Goal: Task Accomplishment & Management: Use online tool/utility

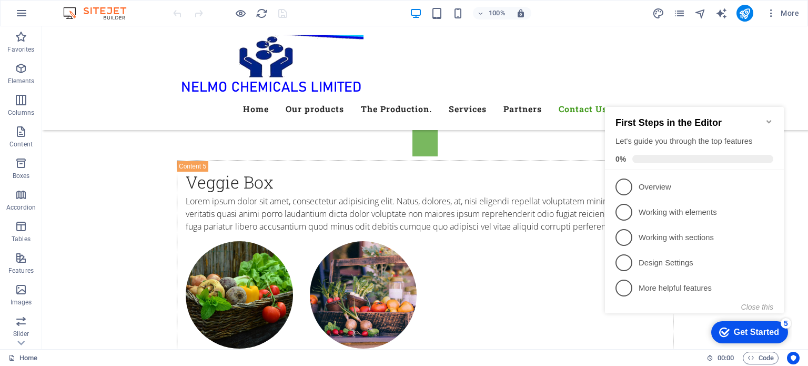
scroll to position [5585, 0]
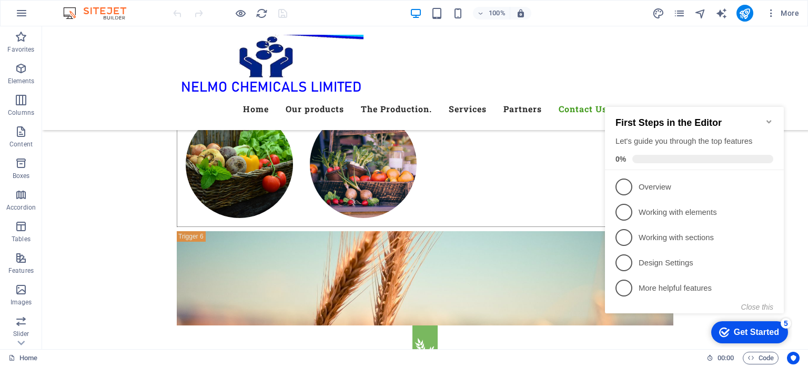
drag, startPoint x: 808, startPoint y: 46, endPoint x: 850, endPoint y: 391, distance: 347.7
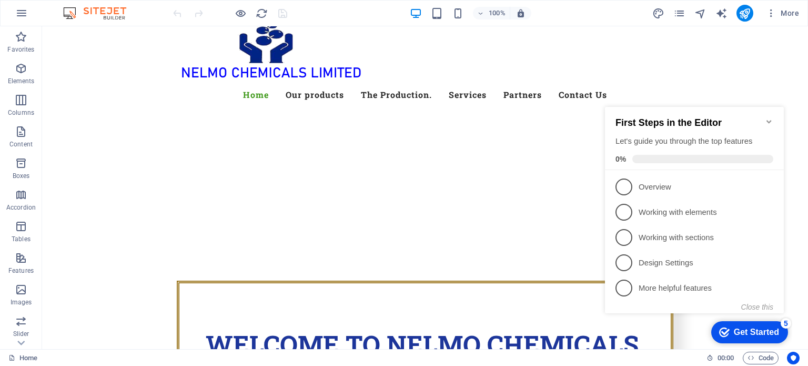
scroll to position [0, 0]
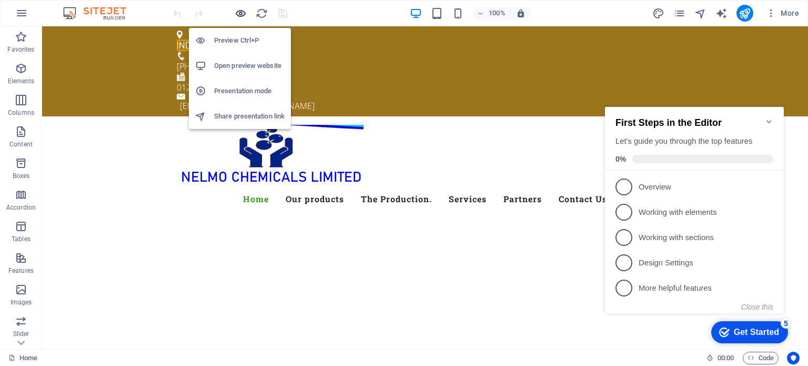
click at [242, 14] on icon "button" at bounding box center [241, 13] width 12 height 12
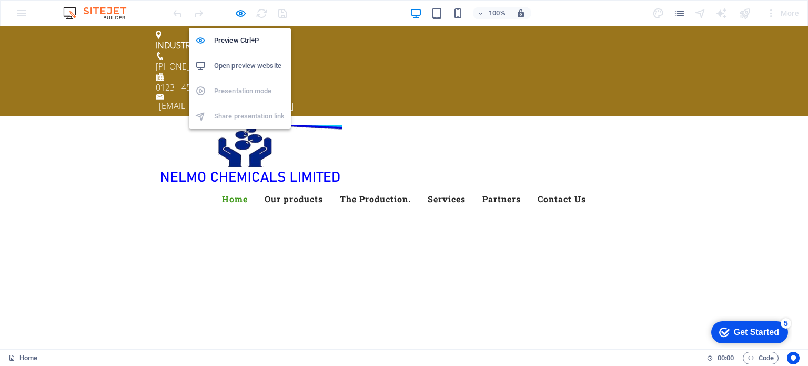
click at [238, 65] on h6 "Open preview website" at bounding box center [249, 65] width 71 height 13
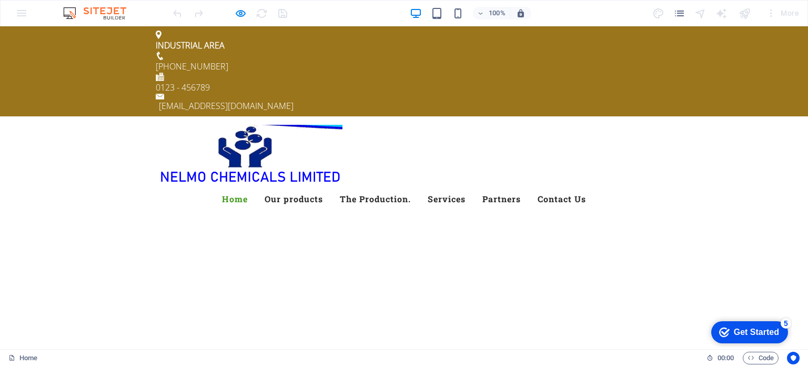
scroll to position [6, 0]
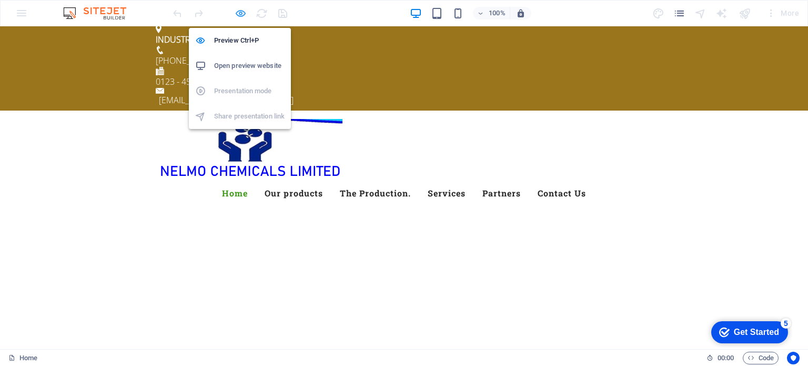
click at [240, 12] on icon "button" at bounding box center [241, 13] width 12 height 12
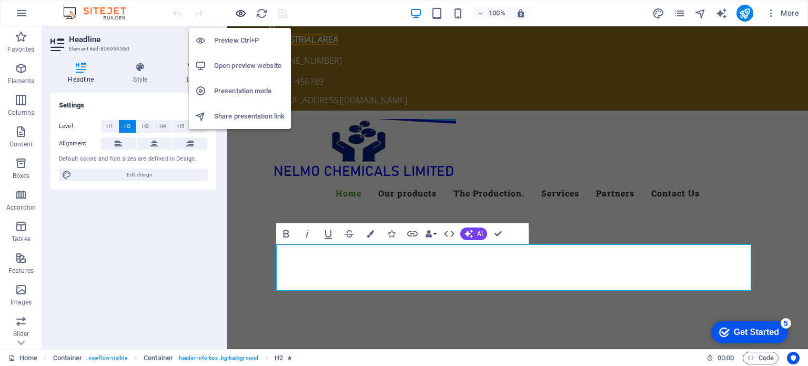
click at [238, 12] on icon "button" at bounding box center [241, 13] width 12 height 12
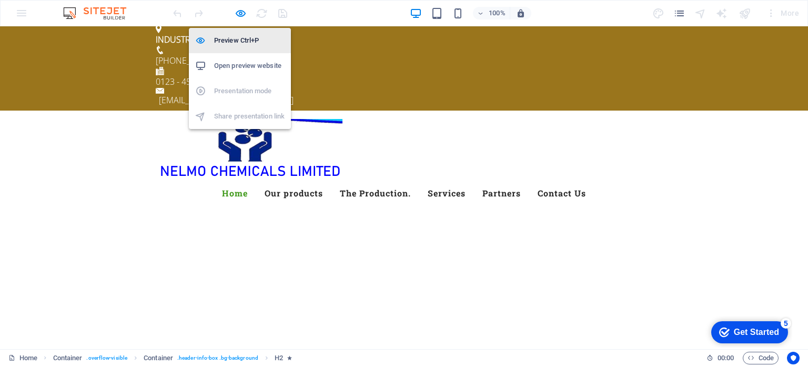
click at [230, 35] on h6 "Preview Ctrl+P" at bounding box center [249, 40] width 71 height 13
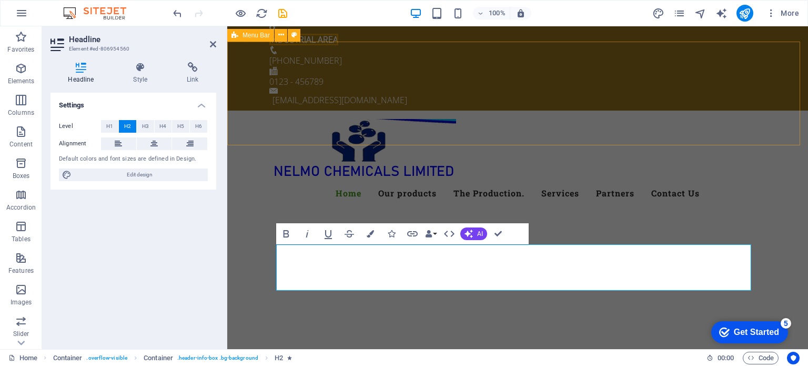
click at [534, 110] on div "Menu Home Our products The Production. Services Partners Contact Us" at bounding box center [517, 162] width 581 height 104
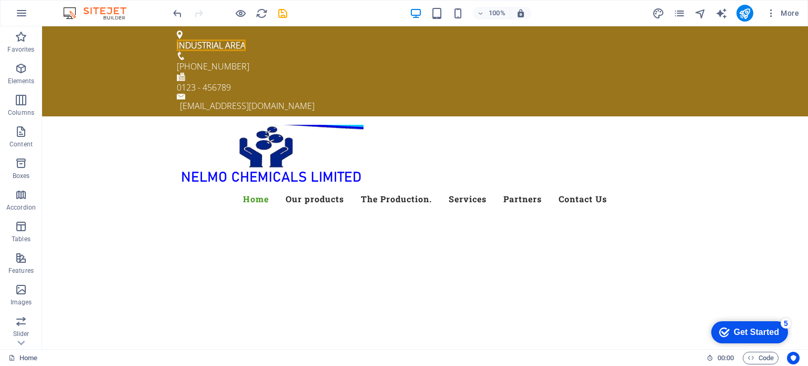
scroll to position [18, 0]
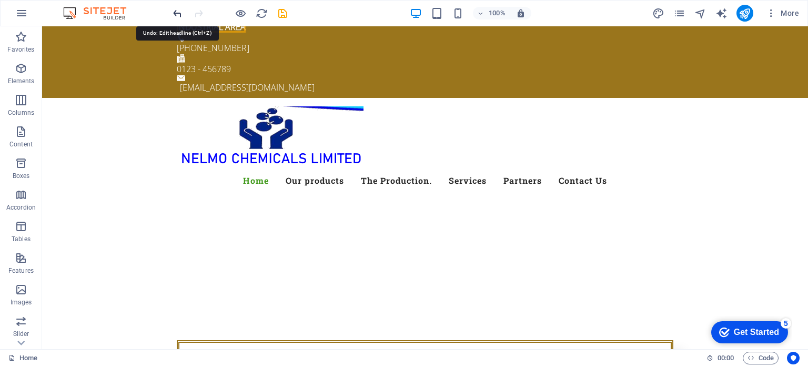
click at [180, 13] on icon "undo" at bounding box center [178, 13] width 12 height 12
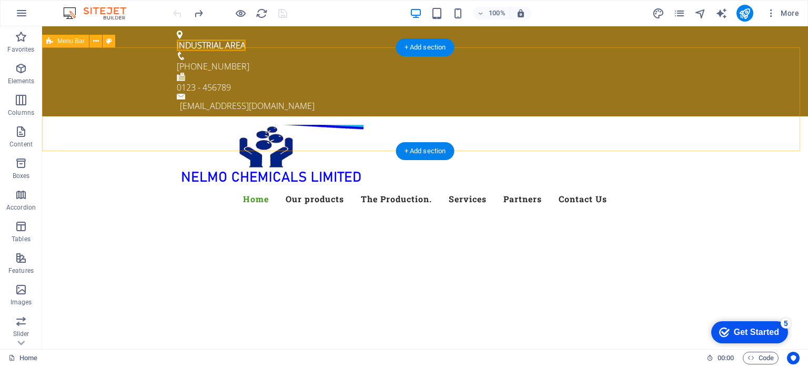
click at [757, 116] on div "Menu Home Our products The Production. Services Partners Contact Us" at bounding box center [425, 168] width 766 height 104
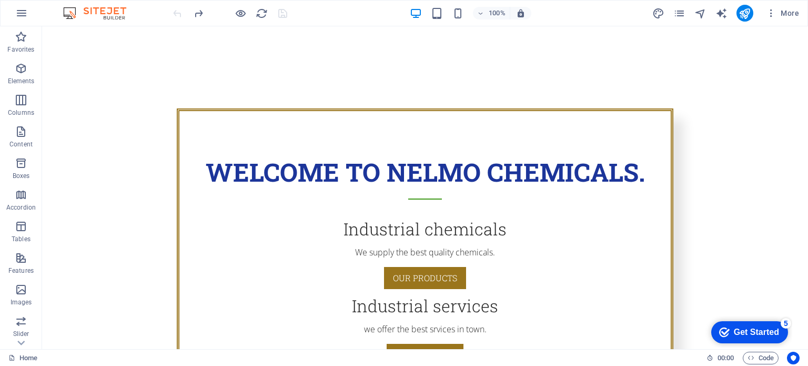
scroll to position [293, 0]
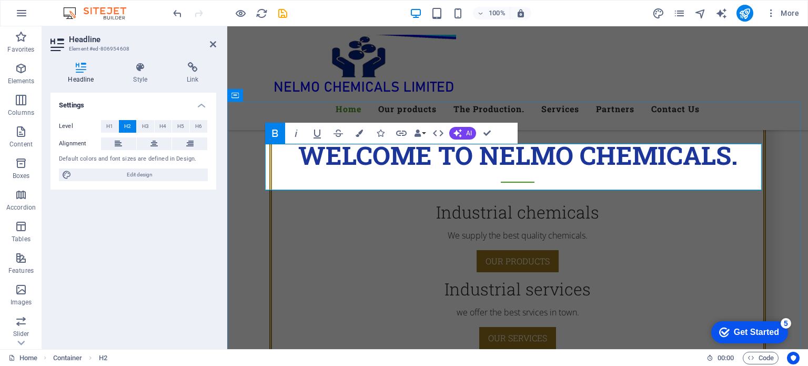
drag, startPoint x: 479, startPoint y: 164, endPoint x: 428, endPoint y: 162, distance: 51.1
click at [357, 136] on icon "button" at bounding box center [359, 132] width 7 height 7
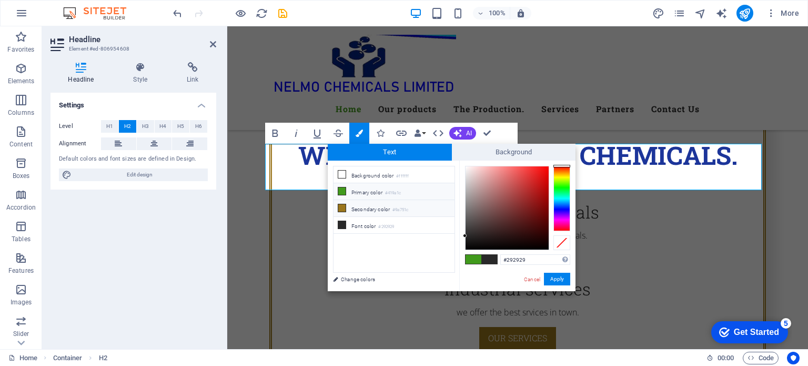
click at [341, 206] on icon at bounding box center [341, 207] width 7 height 7
type input "#9a751c"
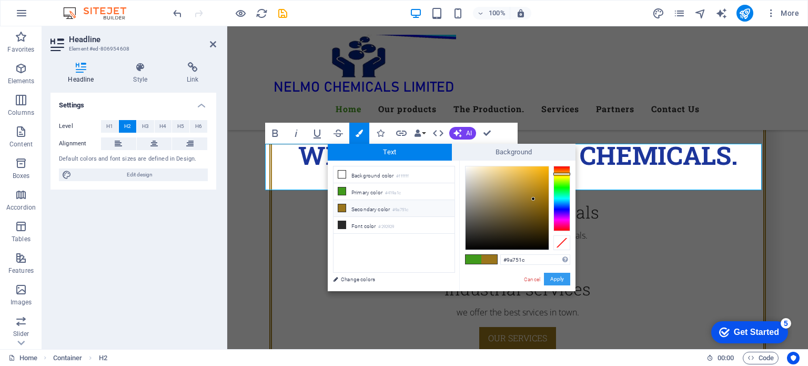
click at [551, 280] on button "Apply" at bounding box center [557, 279] width 26 height 13
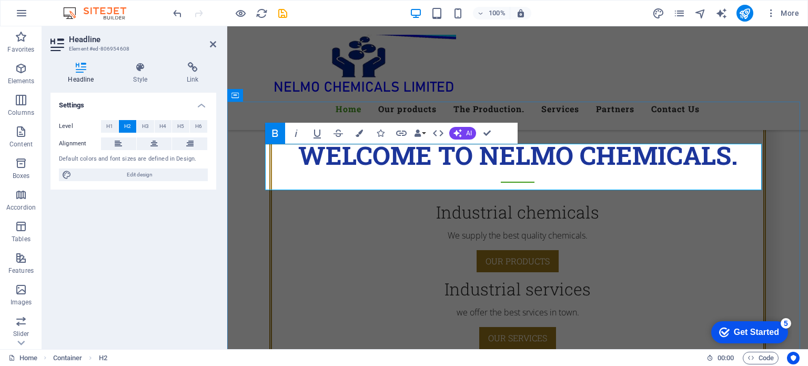
drag, startPoint x: 600, startPoint y: 158, endPoint x: 490, endPoint y: 162, distance: 110.0
click at [359, 135] on icon "button" at bounding box center [359, 132] width 7 height 7
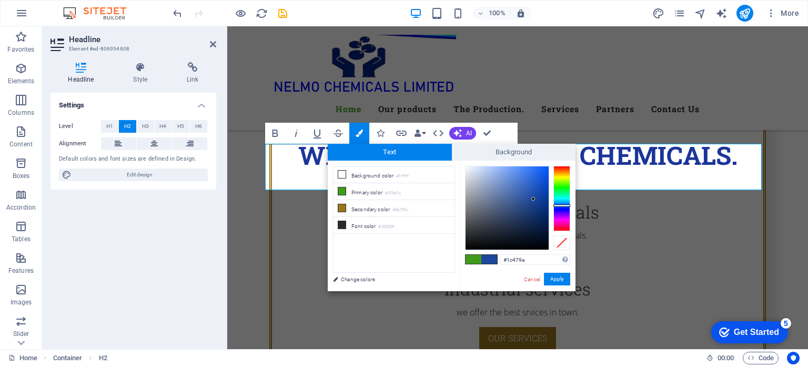
click at [560, 205] on div at bounding box center [561, 198] width 17 height 65
type input "#1c359a"
click at [562, 207] on div at bounding box center [561, 198] width 17 height 65
click at [559, 279] on button "Apply" at bounding box center [557, 279] width 26 height 13
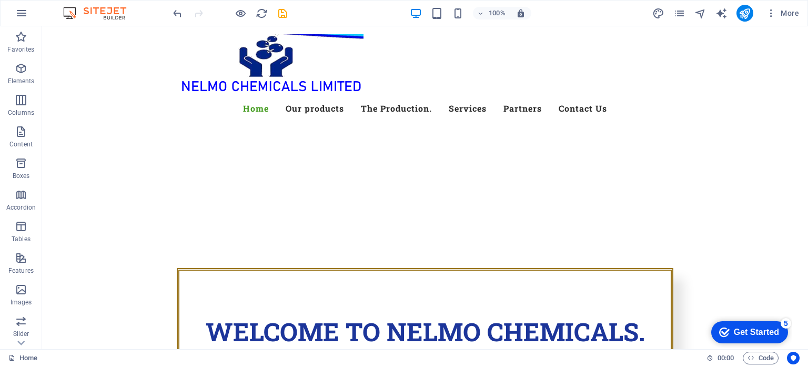
scroll to position [82, 0]
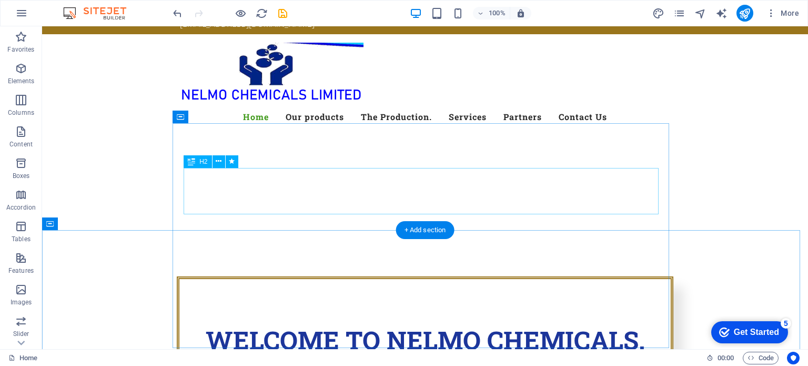
click at [625, 321] on div "Welcome to nelmo chemicals." at bounding box center [425, 344] width 475 height 46
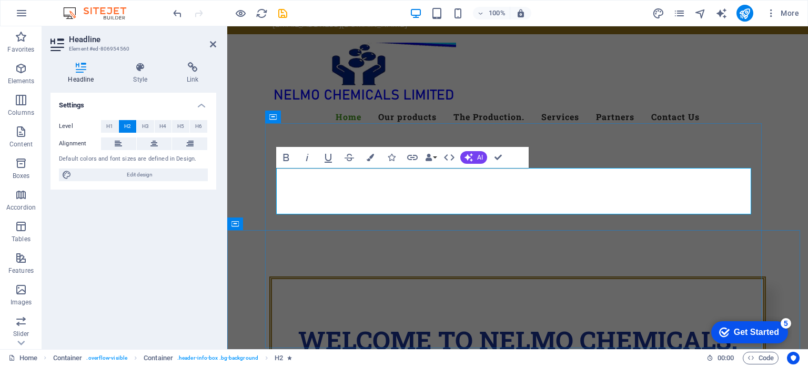
click at [725, 323] on span "Welcome to nelmo chemicals." at bounding box center [517, 339] width 439 height 33
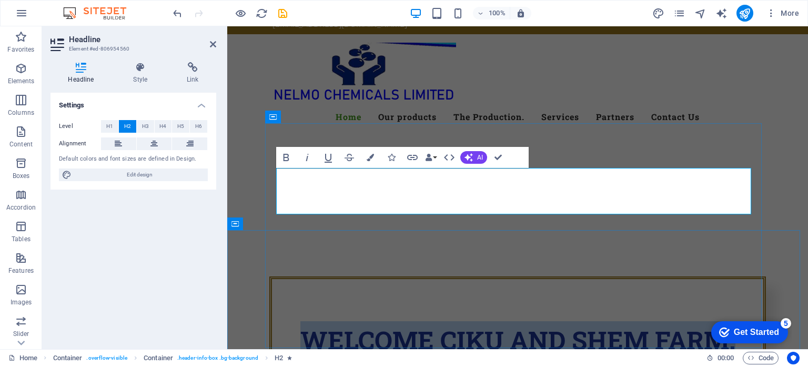
drag, startPoint x: 725, startPoint y: 186, endPoint x: 296, endPoint y: 202, distance: 429.1
click at [300, 323] on span "Welcome ciku and shem farm." at bounding box center [517, 339] width 435 height 33
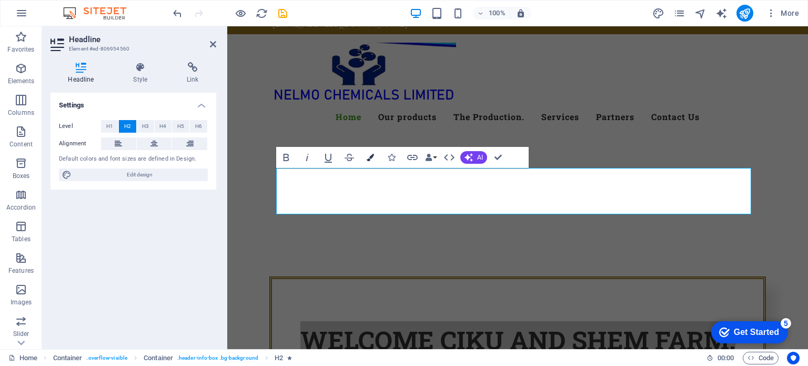
click at [365, 161] on button "Colors" at bounding box center [370, 157] width 20 height 21
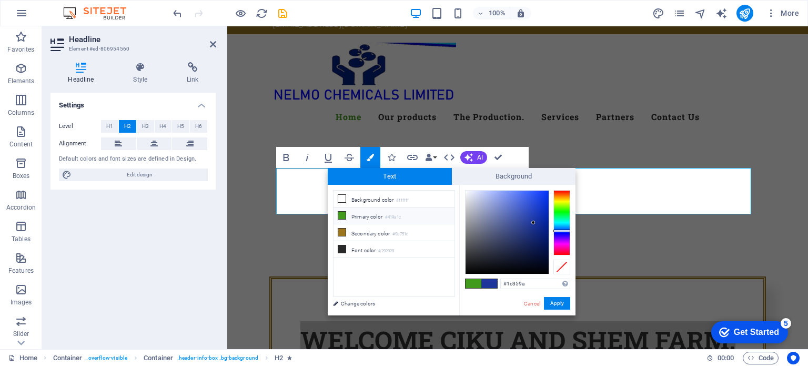
click at [474, 284] on span at bounding box center [474, 283] width 16 height 9
type input "#419a1c"
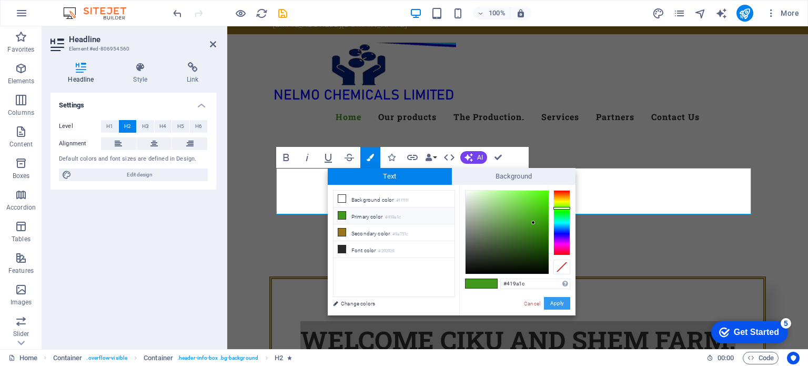
click at [560, 304] on button "Apply" at bounding box center [557, 303] width 26 height 13
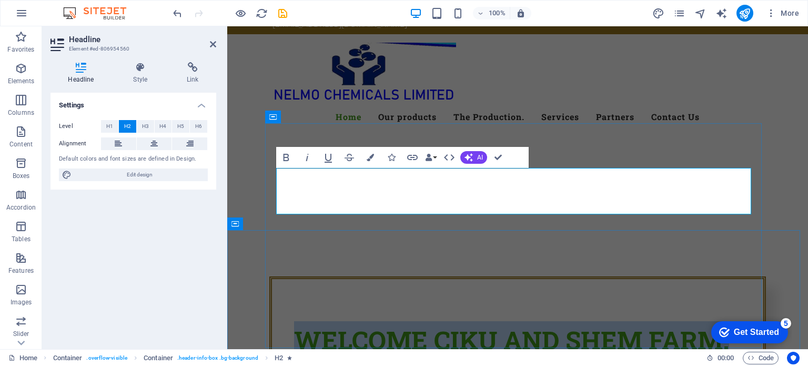
click at [557, 321] on h2 "Welcome ciku and shem farm." at bounding box center [517, 344] width 475 height 46
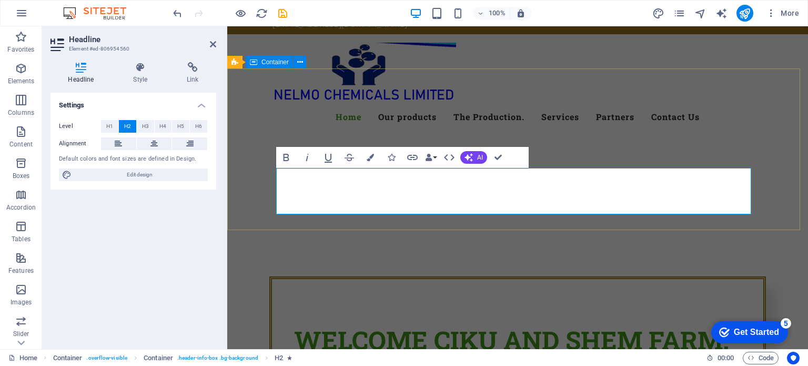
click at [468, 299] on div at bounding box center [517, 341] width 581 height 84
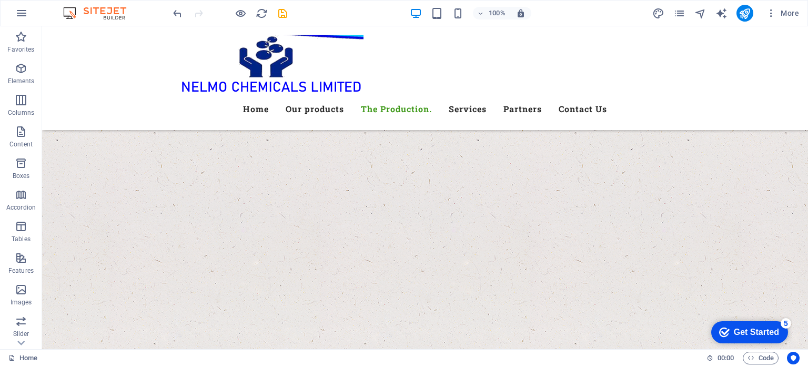
scroll to position [1745, 0]
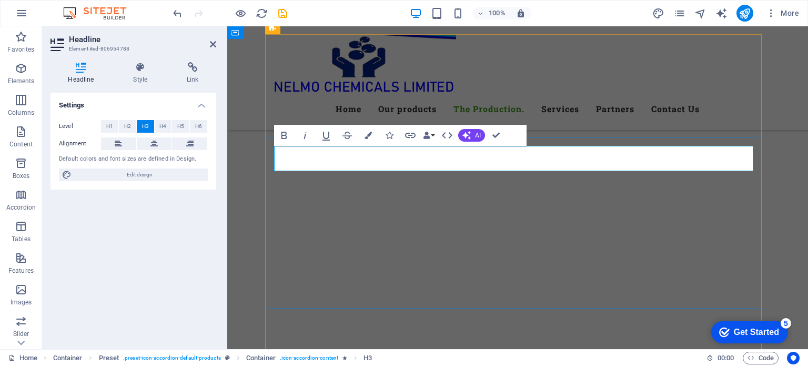
drag, startPoint x: 530, startPoint y: 158, endPoint x: 275, endPoint y: 168, distance: 255.3
click at [370, 142] on button "Colors" at bounding box center [368, 135] width 20 height 21
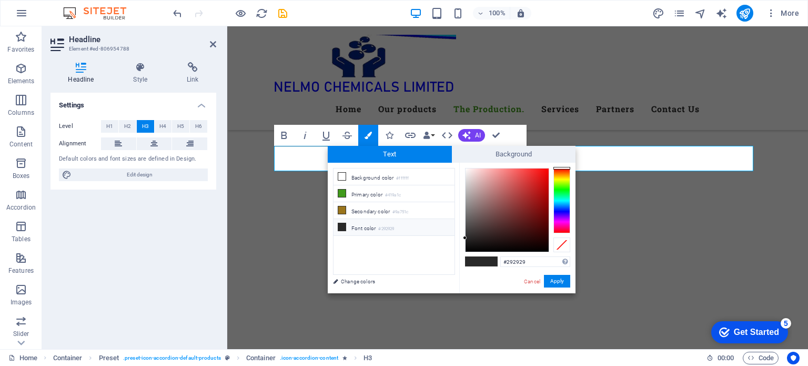
click at [563, 210] on div at bounding box center [561, 200] width 17 height 65
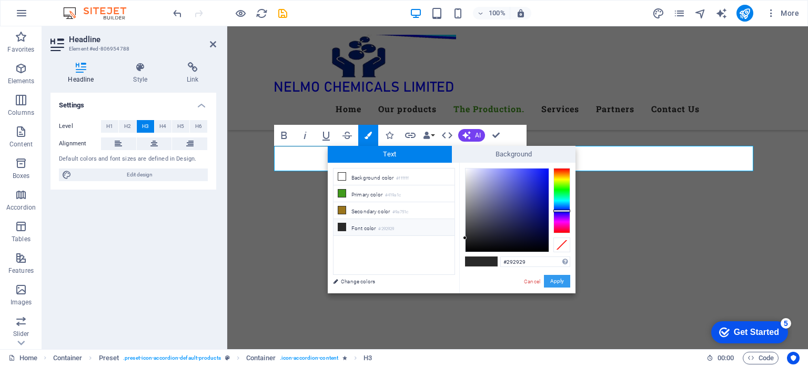
click at [560, 283] on button "Apply" at bounding box center [557, 281] width 26 height 13
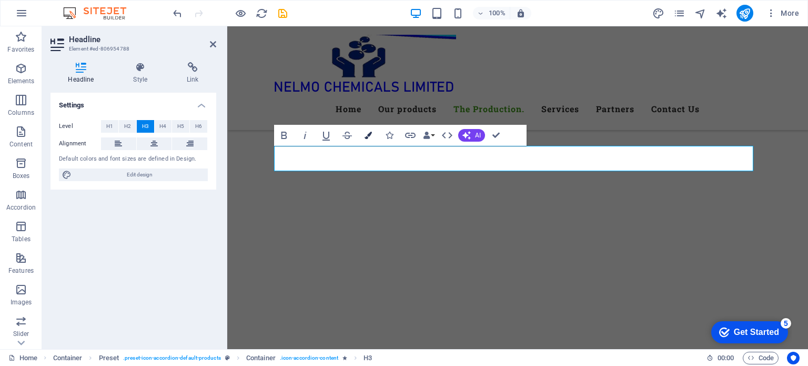
click at [367, 134] on icon "button" at bounding box center [368, 135] width 7 height 7
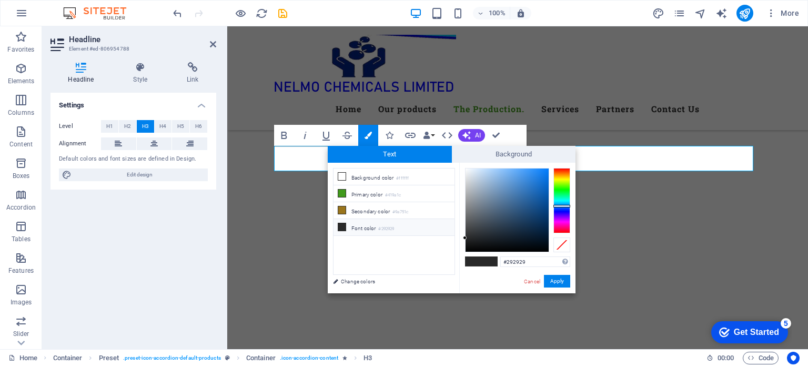
click at [559, 206] on div at bounding box center [561, 200] width 17 height 65
click at [558, 278] on button "Apply" at bounding box center [557, 281] width 26 height 13
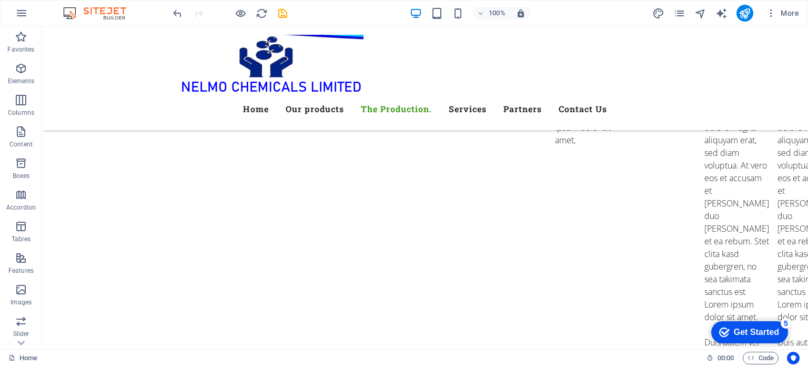
scroll to position [2843, 0]
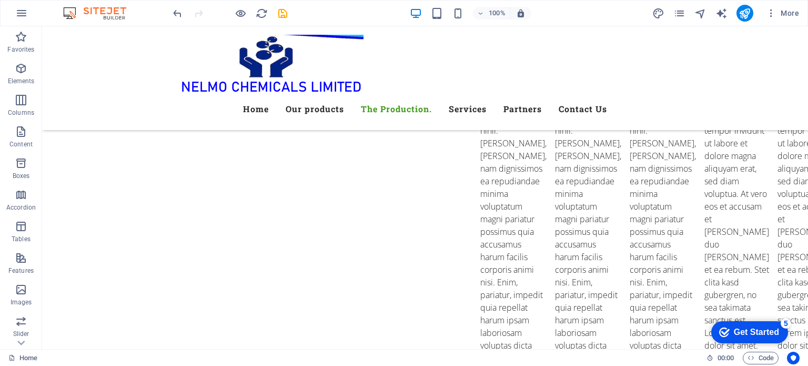
scroll to position [2298, 0]
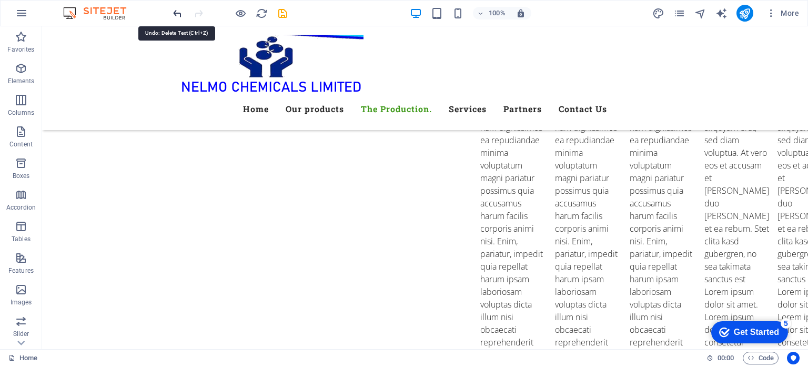
click at [179, 13] on icon "undo" at bounding box center [178, 13] width 12 height 12
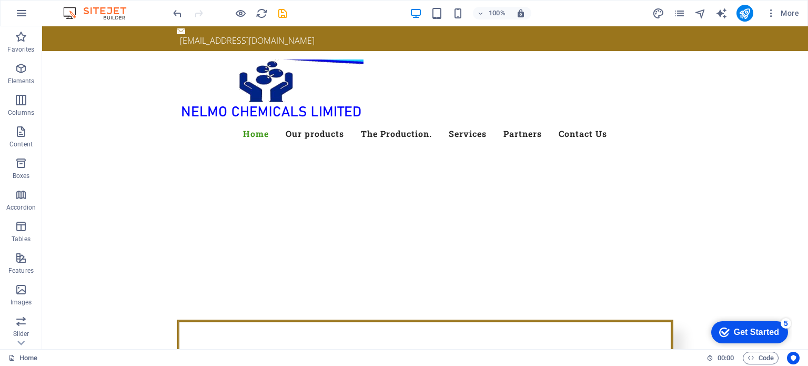
scroll to position [74, 0]
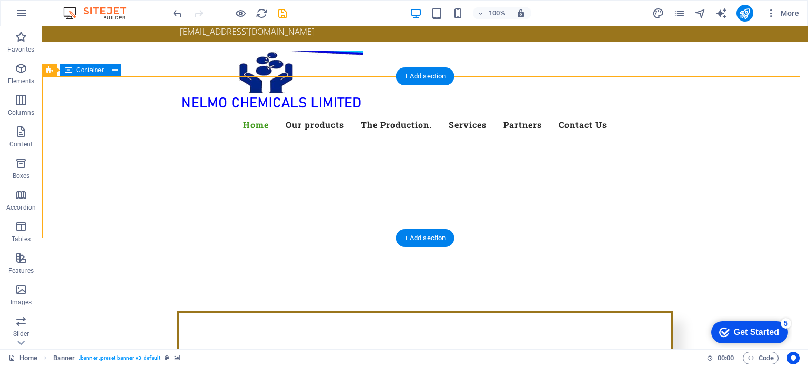
drag, startPoint x: 774, startPoint y: 106, endPoint x: 690, endPoint y: 88, distance: 86.7
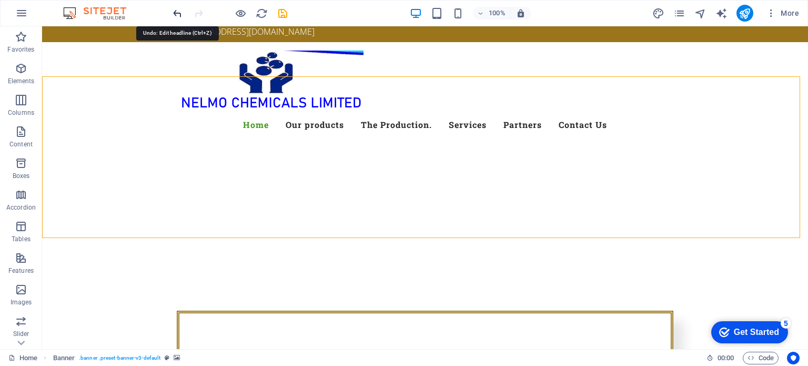
click at [175, 14] on icon "undo" at bounding box center [178, 13] width 12 height 12
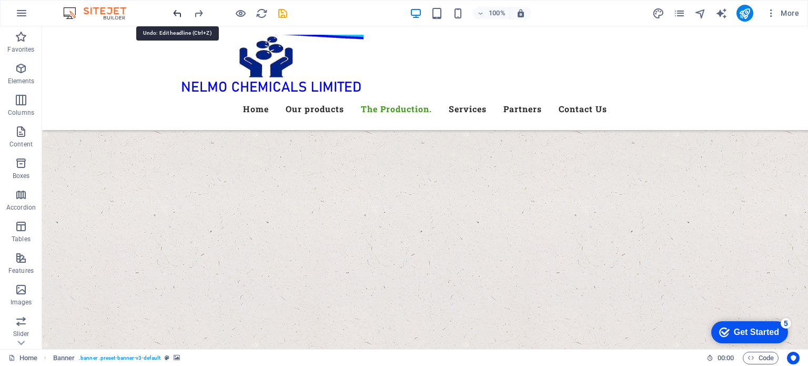
scroll to position [2251, 0]
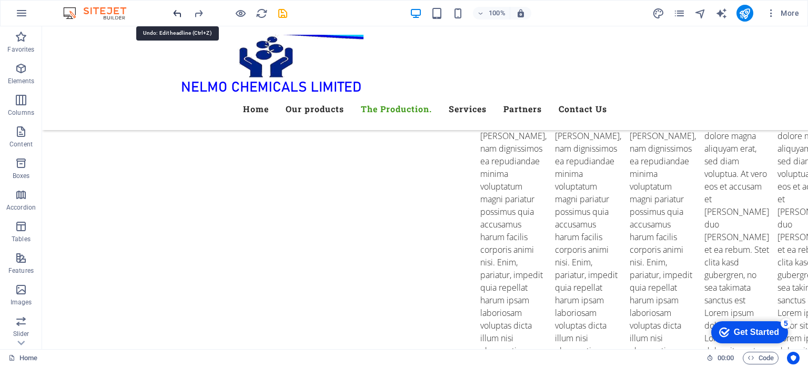
click at [175, 14] on icon "undo" at bounding box center [178, 13] width 12 height 12
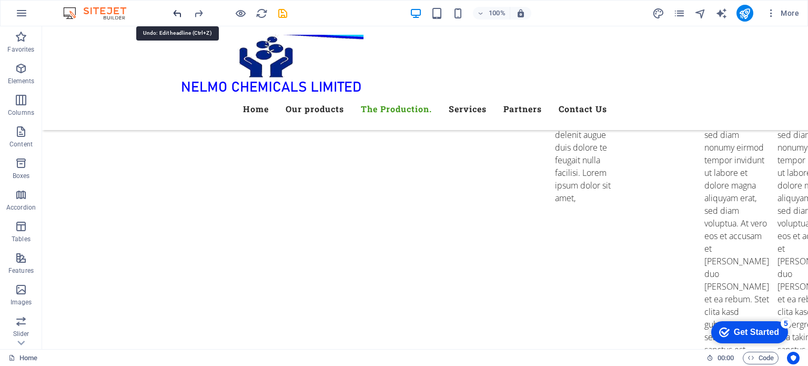
scroll to position [2891, 0]
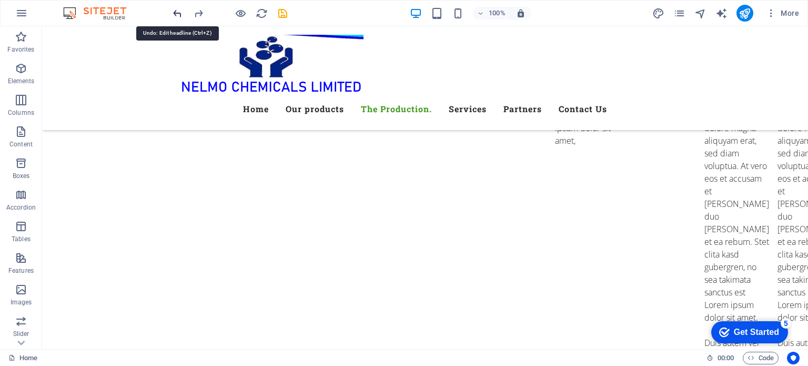
click at [175, 14] on icon "undo" at bounding box center [178, 13] width 12 height 12
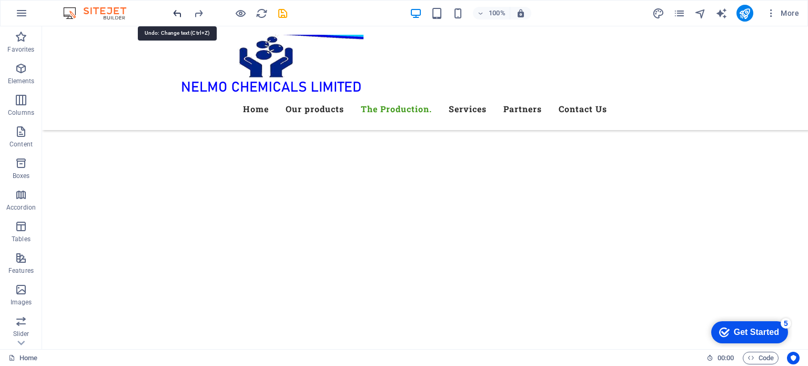
scroll to position [1715, 0]
click at [175, 14] on icon "undo" at bounding box center [178, 13] width 12 height 12
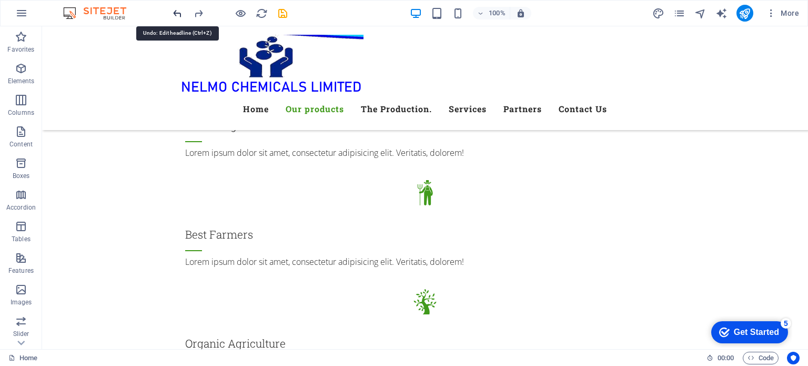
scroll to position [85, 0]
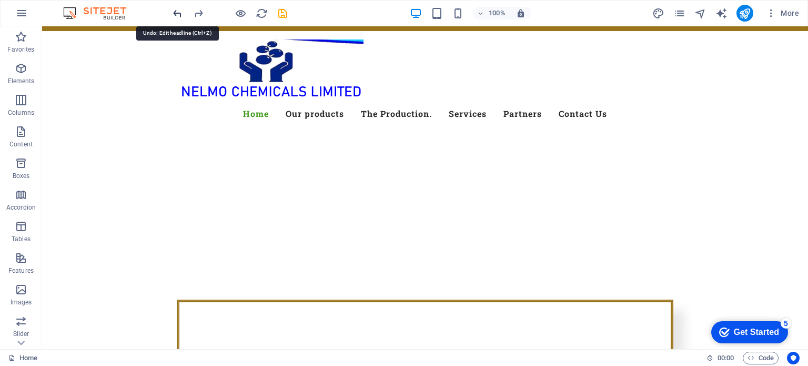
click at [178, 8] on icon "undo" at bounding box center [178, 13] width 12 height 12
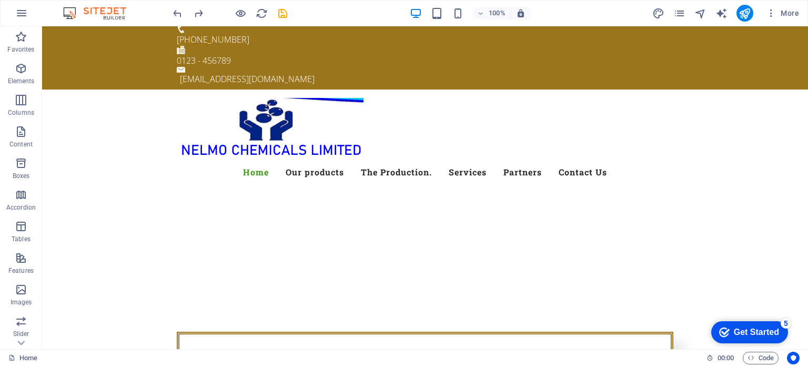
scroll to position [52, 0]
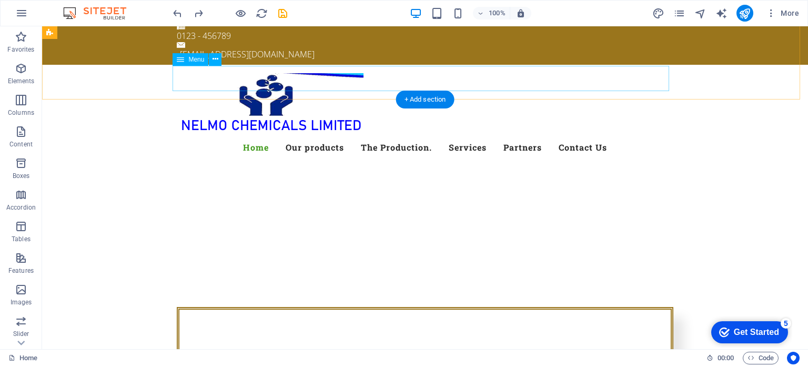
click at [510, 135] on nav "Home Our products The Production. Services Partners Contact Us" at bounding box center [425, 147] width 497 height 25
click at [521, 135] on nav "Home Our products The Production. Services Partners Contact Us" at bounding box center [425, 147] width 497 height 25
click at [518, 135] on nav "Home Our products The Production. Services Partners Contact Us" at bounding box center [425, 147] width 497 height 25
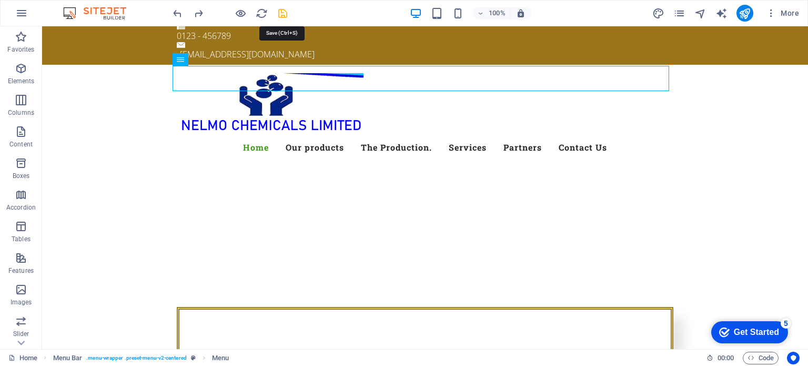
click at [280, 12] on icon "save" at bounding box center [283, 13] width 12 height 12
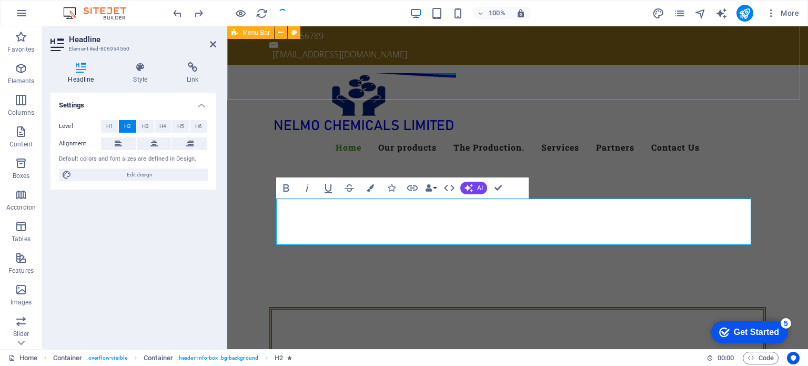
click at [535, 65] on div "Menu Home Our products The Production. Services Partners Contact Us" at bounding box center [517, 117] width 581 height 104
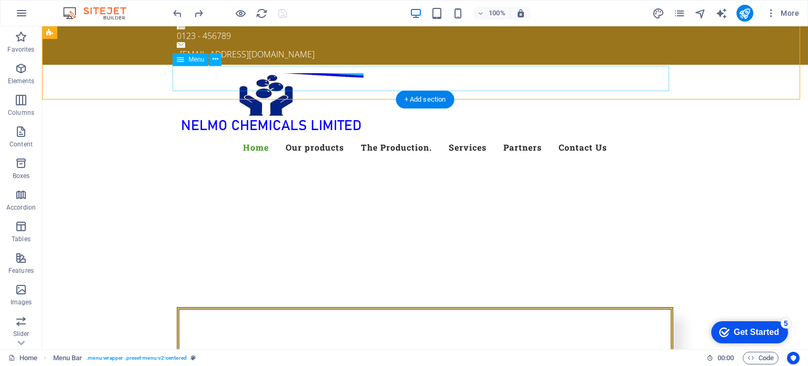
click at [512, 135] on nav "Home Our products The Production. Services Partners Contact Us" at bounding box center [425, 147] width 497 height 25
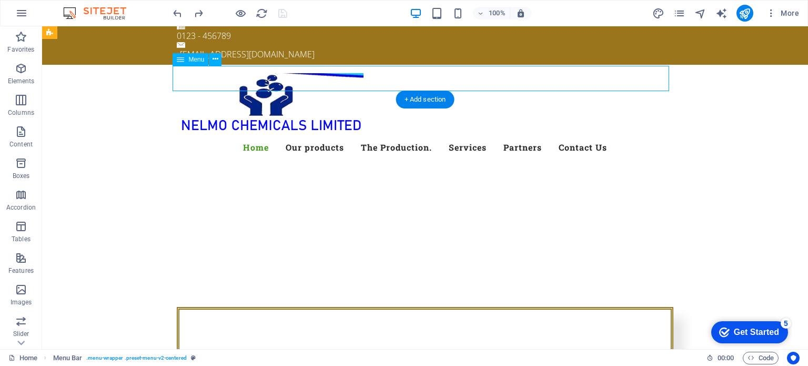
click at [512, 135] on nav "Home Our products The Production. Services Partners Contact Us" at bounding box center [425, 147] width 497 height 25
click at [327, 135] on nav "Home Our products The Production. Services Partners Contact Us" at bounding box center [425, 147] width 497 height 25
select select
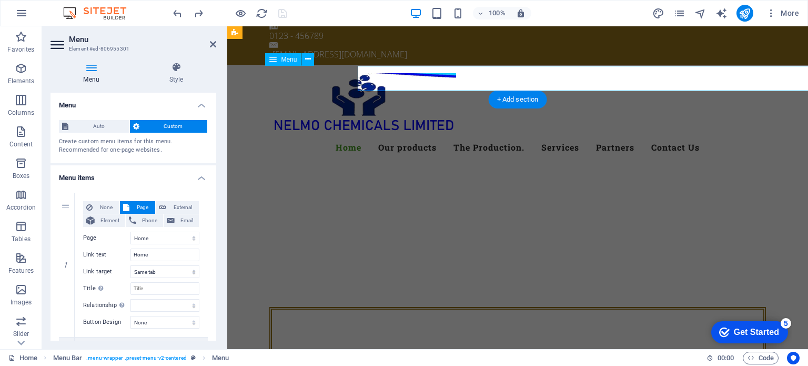
click at [512, 135] on nav "Home Our products The Production. Services Partners Contact Us" at bounding box center [517, 147] width 497 height 25
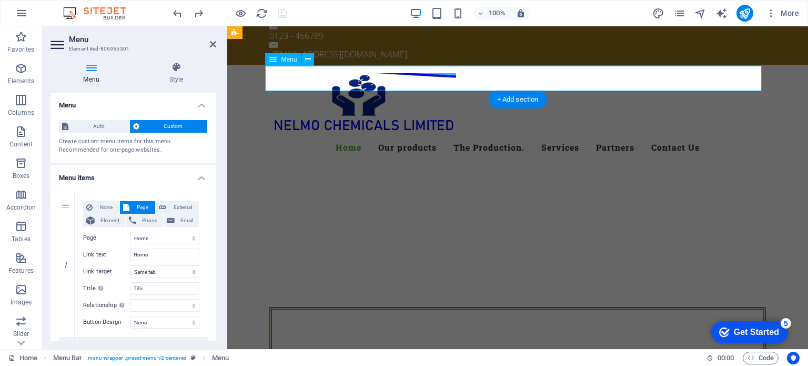
click at [501, 135] on nav "Home Our products The Production. Services Partners Contact Us" at bounding box center [517, 147] width 497 height 25
click at [610, 135] on nav "Home Our products The Production. Services Partners Contact Us" at bounding box center [517, 147] width 497 height 25
click at [213, 46] on icon at bounding box center [213, 44] width 6 height 8
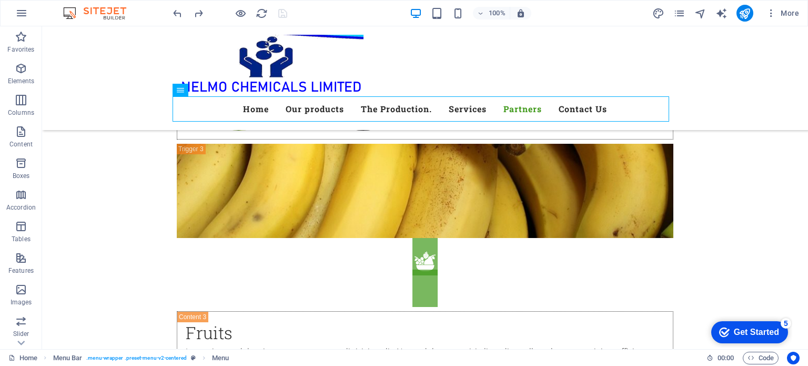
scroll to position [4619, 0]
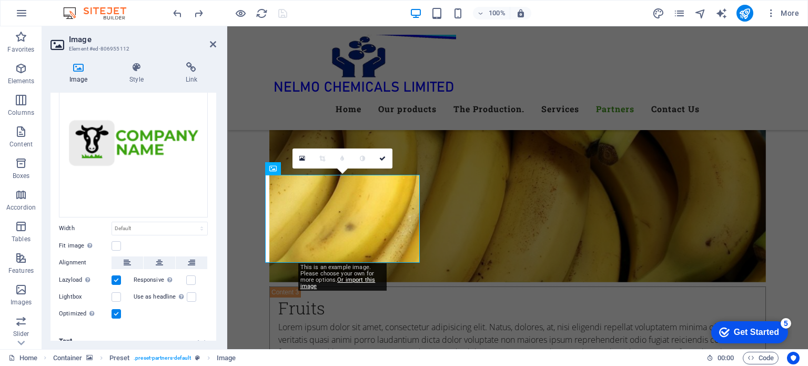
scroll to position [62, 0]
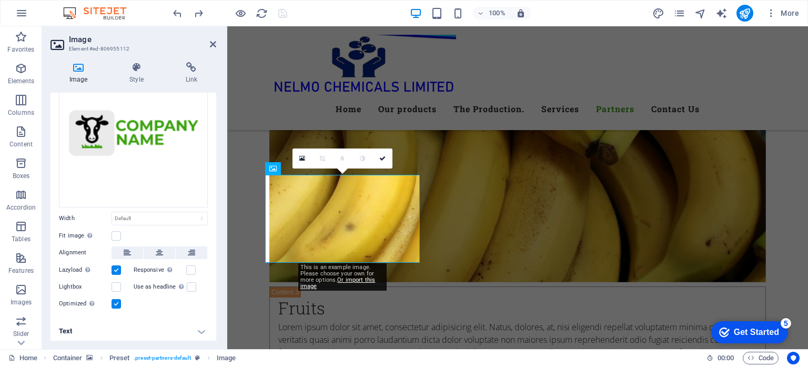
click at [73, 327] on h4 "Text" at bounding box center [134, 330] width 166 height 25
click at [208, 42] on h2 "Image" at bounding box center [142, 39] width 147 height 9
click at [214, 47] on icon at bounding box center [213, 44] width 6 height 8
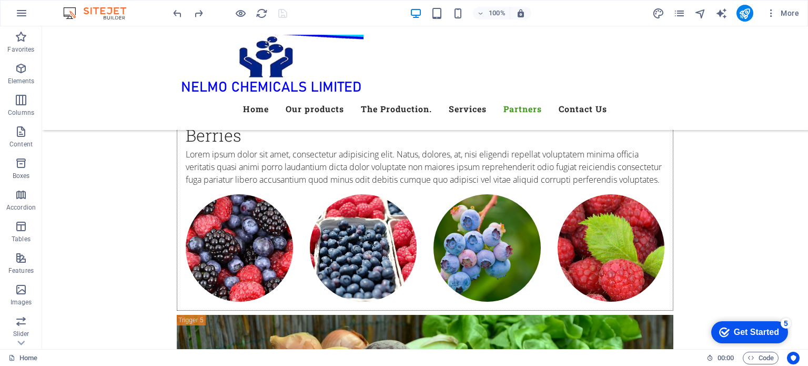
scroll to position [5005, 0]
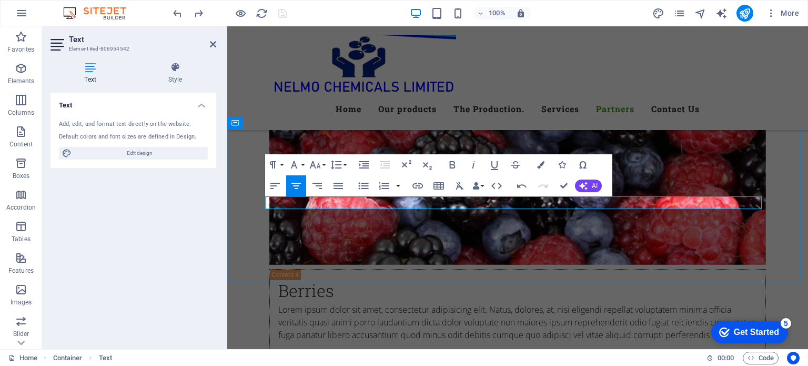
drag, startPoint x: 411, startPoint y: 206, endPoint x: 402, endPoint y: 206, distance: 8.9
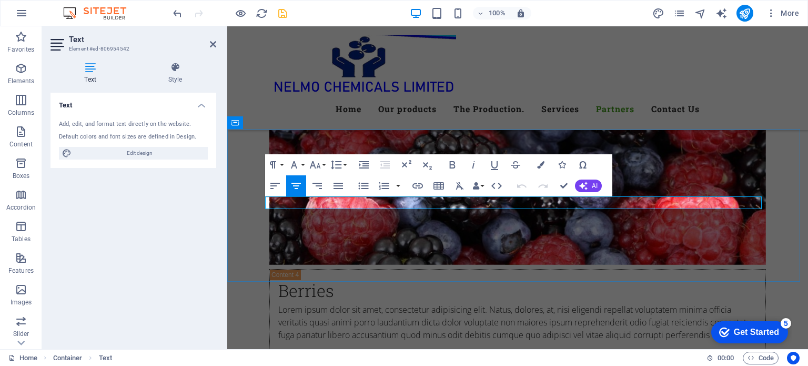
drag, startPoint x: 668, startPoint y: 202, endPoint x: 355, endPoint y: 200, distance: 312.5
click at [455, 168] on icon "button" at bounding box center [452, 164] width 13 height 13
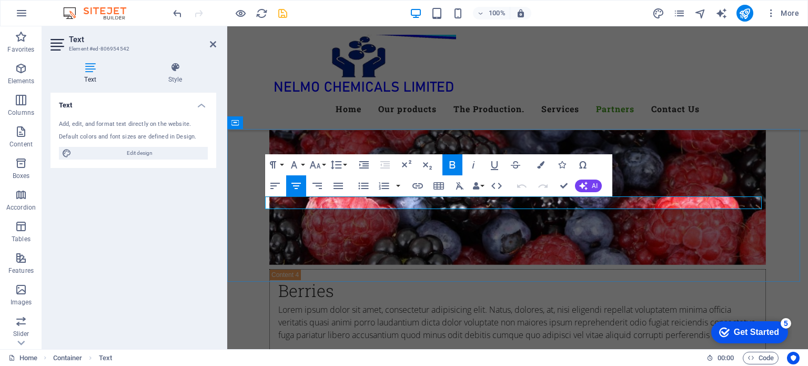
drag, startPoint x: 660, startPoint y: 202, endPoint x: 344, endPoint y: 206, distance: 316.8
click at [543, 166] on icon "button" at bounding box center [540, 164] width 7 height 7
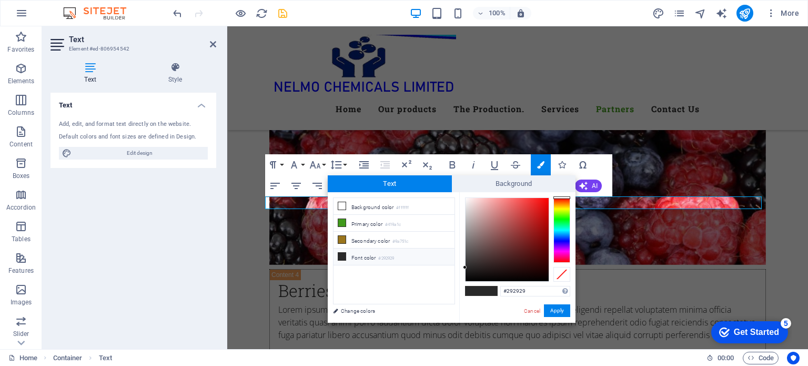
click at [562, 234] on div at bounding box center [561, 229] width 17 height 65
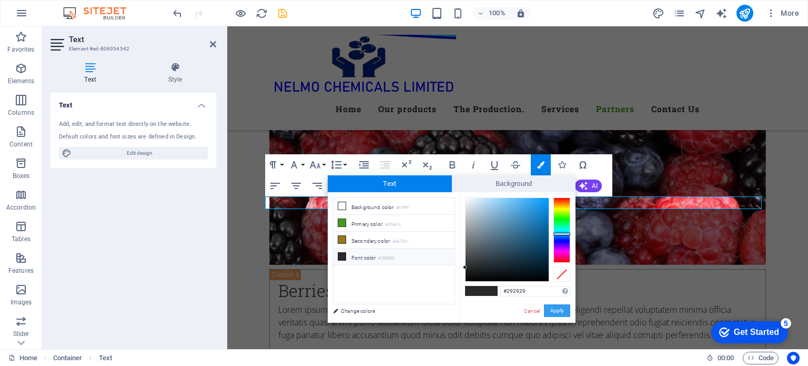
click at [556, 309] on button "Apply" at bounding box center [557, 310] width 26 height 13
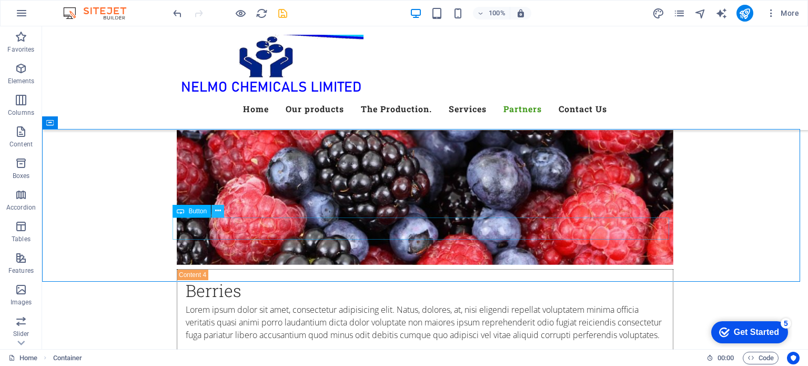
click at [217, 212] on icon at bounding box center [218, 210] width 6 height 11
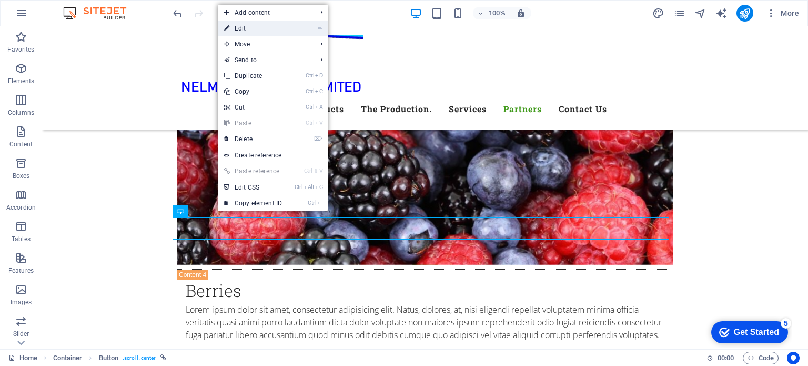
click at [239, 34] on link "⏎ Edit" at bounding box center [253, 29] width 71 height 16
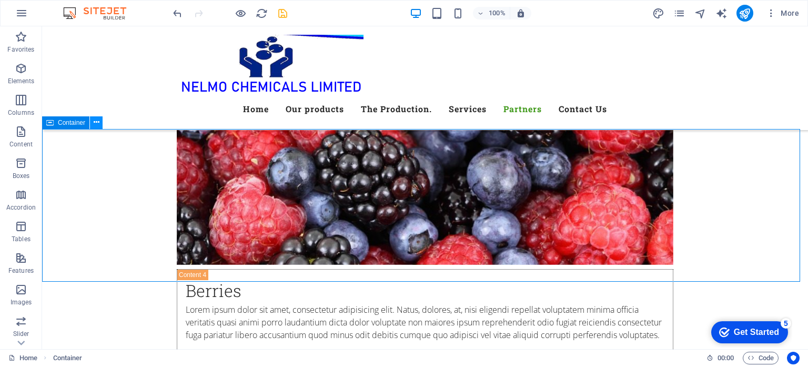
click at [97, 122] on icon at bounding box center [97, 122] width 6 height 11
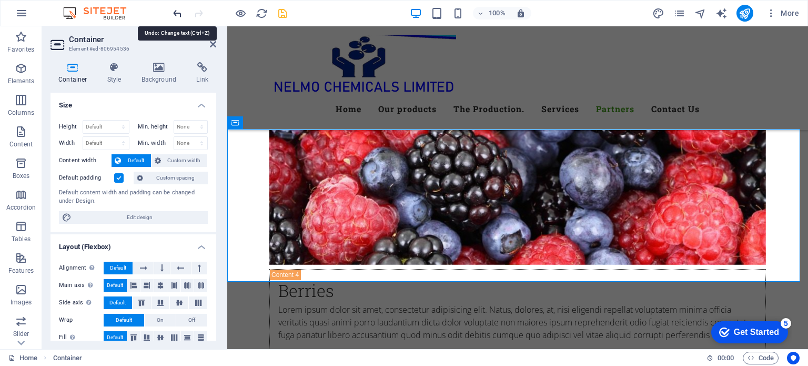
click at [179, 17] on icon "undo" at bounding box center [178, 13] width 12 height 12
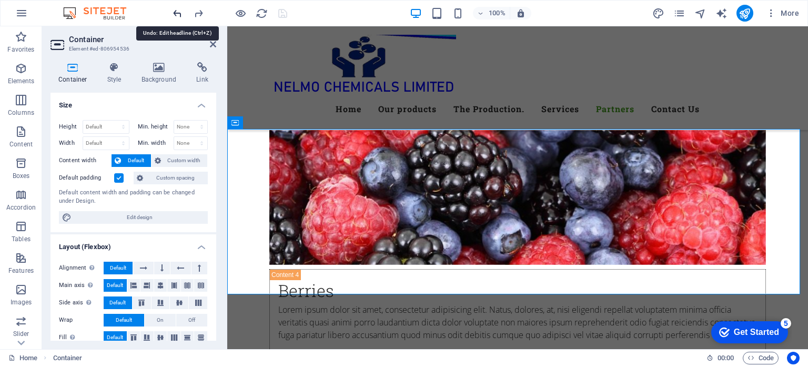
click at [179, 17] on icon "undo" at bounding box center [178, 13] width 12 height 12
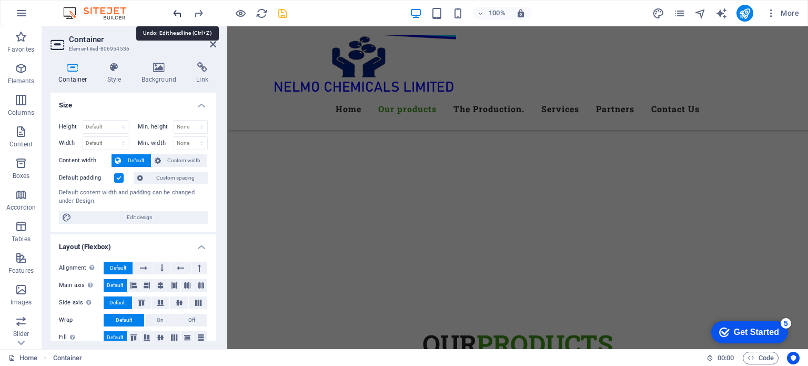
scroll to position [273, 0]
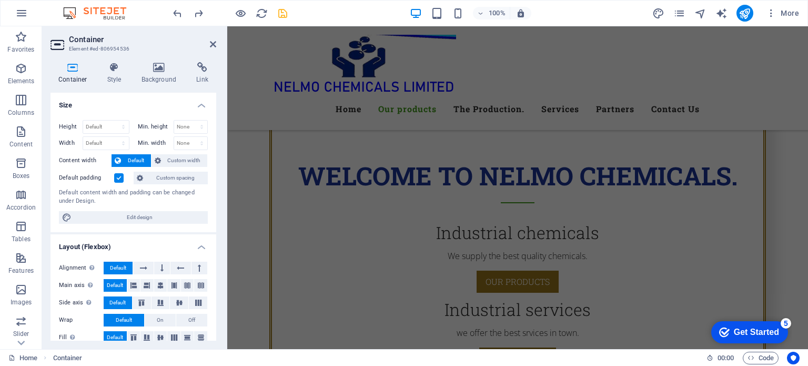
click at [316, 7] on div "100% More" at bounding box center [487, 13] width 632 height 17
click at [752, 84] on div "Menu Home Our products The Production. Services Partners Contact Us" at bounding box center [517, 78] width 581 height 104
select select "header"
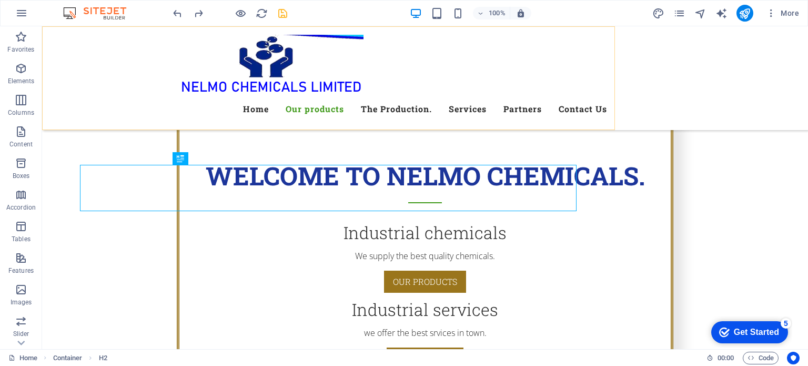
click at [741, 86] on div "Menu Home Our products The Production. Services Partners Contact Us" at bounding box center [425, 78] width 766 height 104
select select "header"
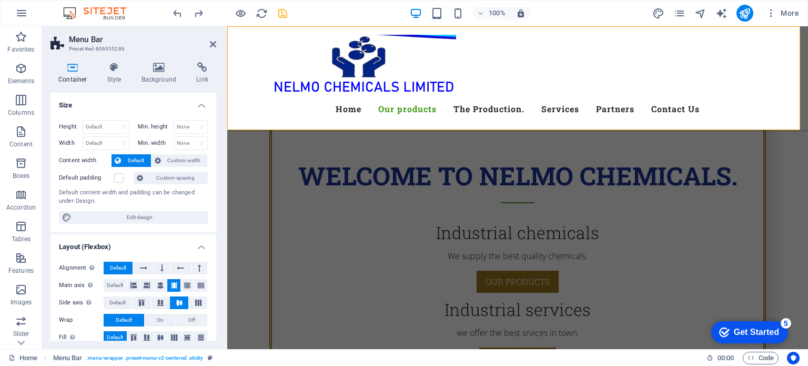
click at [773, 79] on div "Menu Home Our products The Production. Services Partners Contact Us" at bounding box center [517, 78] width 581 height 104
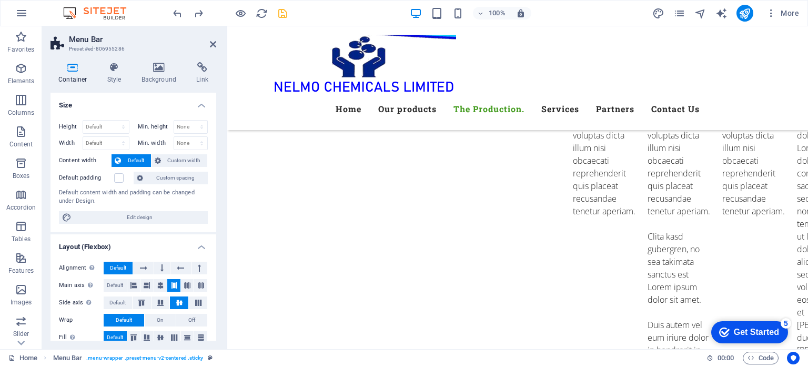
scroll to position [2645, 0]
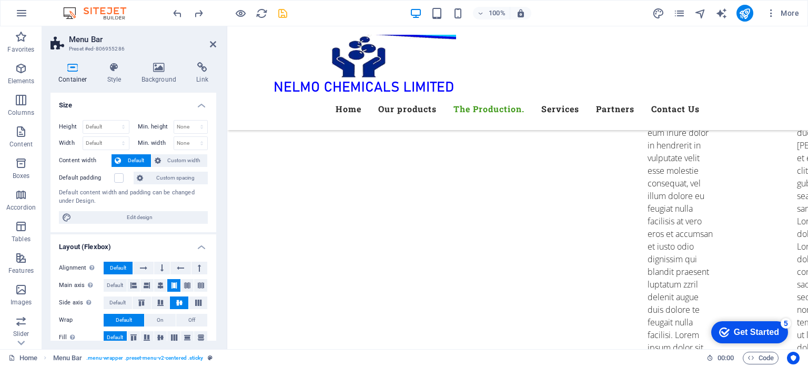
click at [208, 42] on h2 "Menu Bar" at bounding box center [142, 39] width 147 height 9
click at [210, 44] on icon at bounding box center [213, 44] width 6 height 8
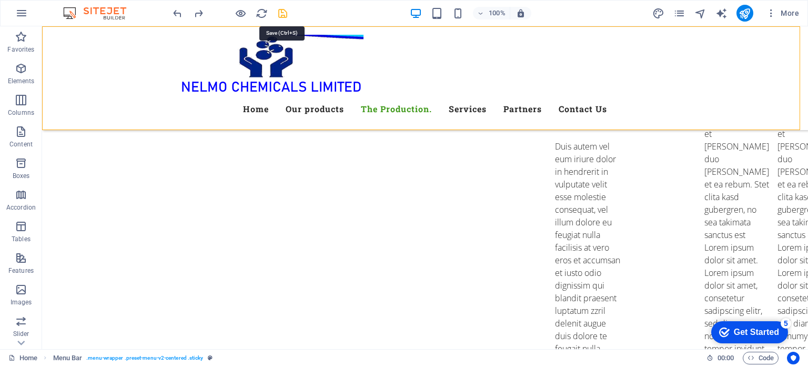
click at [283, 14] on icon "save" at bounding box center [283, 13] width 12 height 12
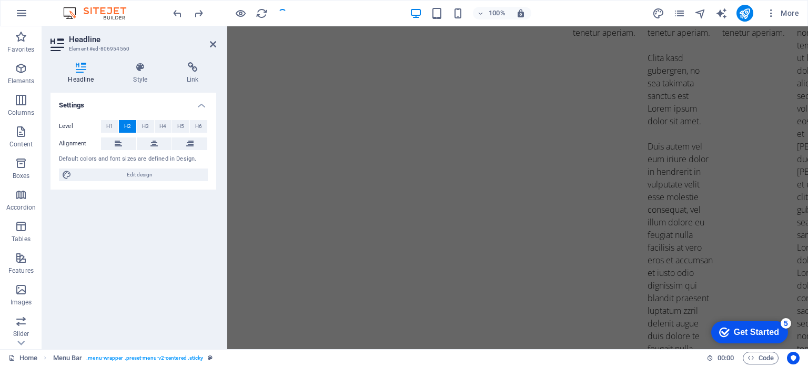
scroll to position [4, 0]
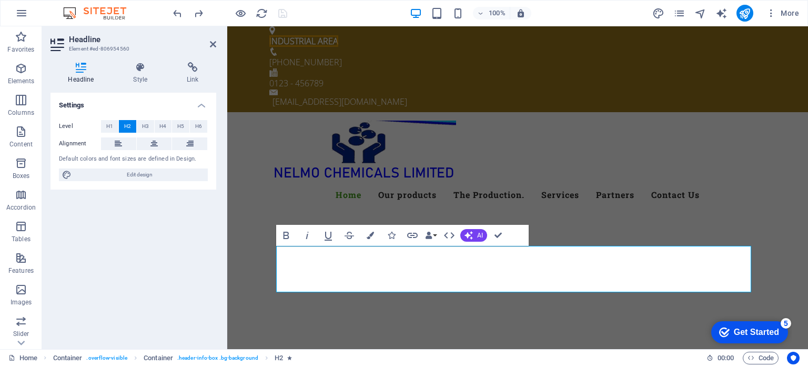
click at [217, 197] on div "Headline Style Link Settings Level H1 H2 H3 H4 H5 H6 Alignment Default colors a…" at bounding box center [133, 201] width 183 height 295
